Goal: Find contact information: Find contact information

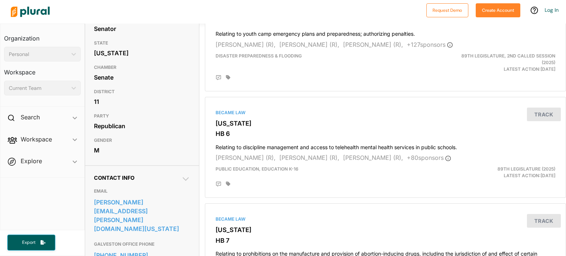
scroll to position [147, 0]
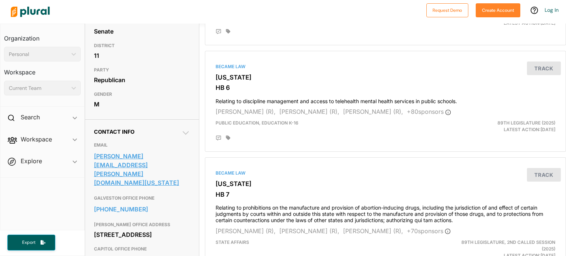
click at [122, 158] on link "[PERSON_NAME][EMAIL_ADDRESS][PERSON_NAME][DOMAIN_NAME][US_STATE]" at bounding box center [142, 170] width 97 height 38
click at [284, 3] on div at bounding box center [214, 12] width 415 height 26
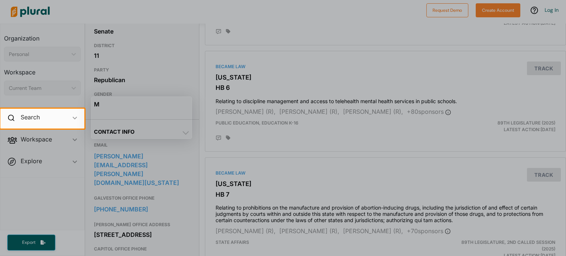
click at [295, 32] on div at bounding box center [283, 54] width 566 height 109
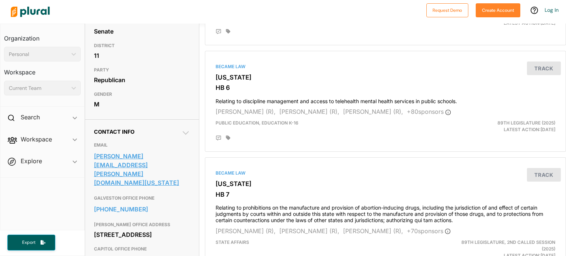
click at [176, 155] on link "mayes.middleton@senate.texas.gov" at bounding box center [142, 170] width 97 height 38
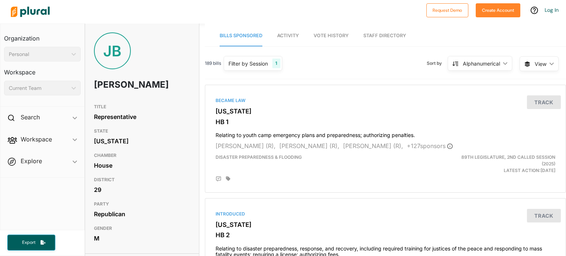
scroll to position [111, 0]
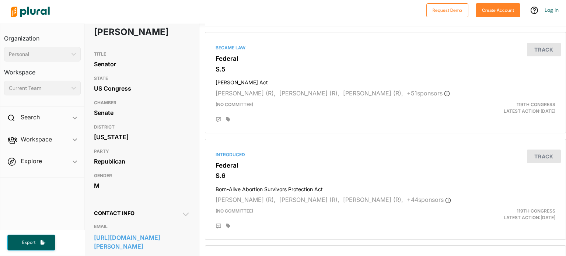
scroll to position [147, 0]
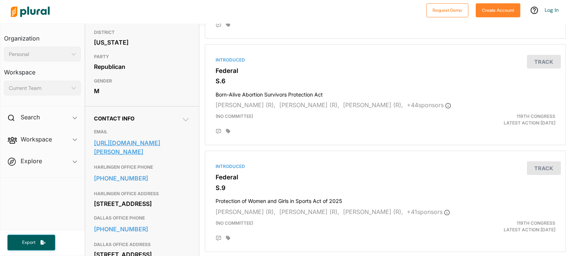
click at [150, 139] on link "https://www.cornyn.senate.gov/contact-john-cornyn/" at bounding box center [142, 147] width 97 height 20
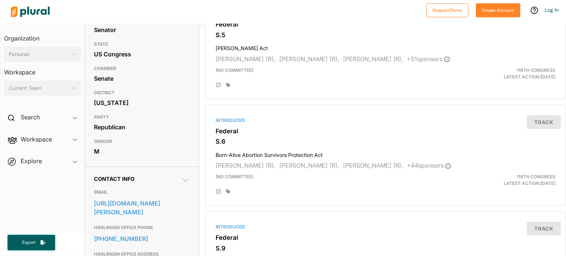
scroll to position [0, 0]
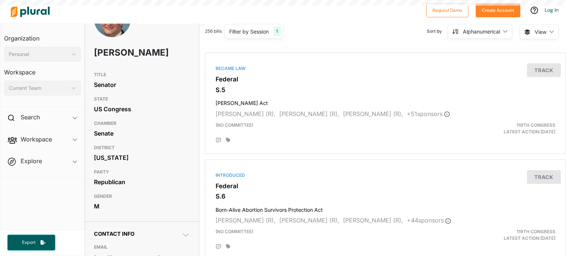
scroll to position [111, 0]
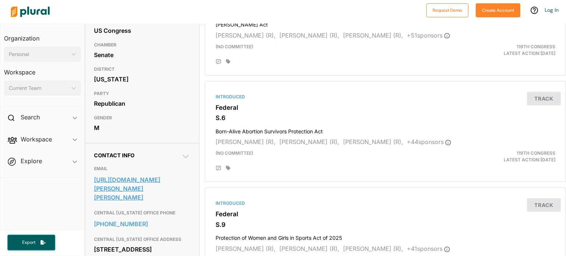
click at [147, 178] on link "https://www.cruz.senate.gov/contact/write-ted" at bounding box center [142, 188] width 97 height 29
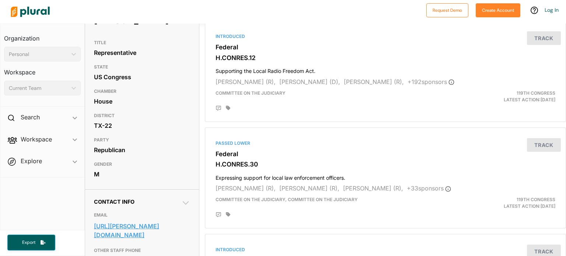
scroll to position [111, 0]
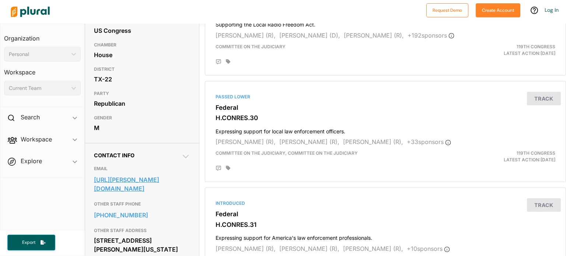
click at [131, 178] on link "https://nehls.house.gov/address_authentication?form=/contact" at bounding box center [142, 184] width 97 height 20
